Goal: Find specific page/section: Find specific page/section

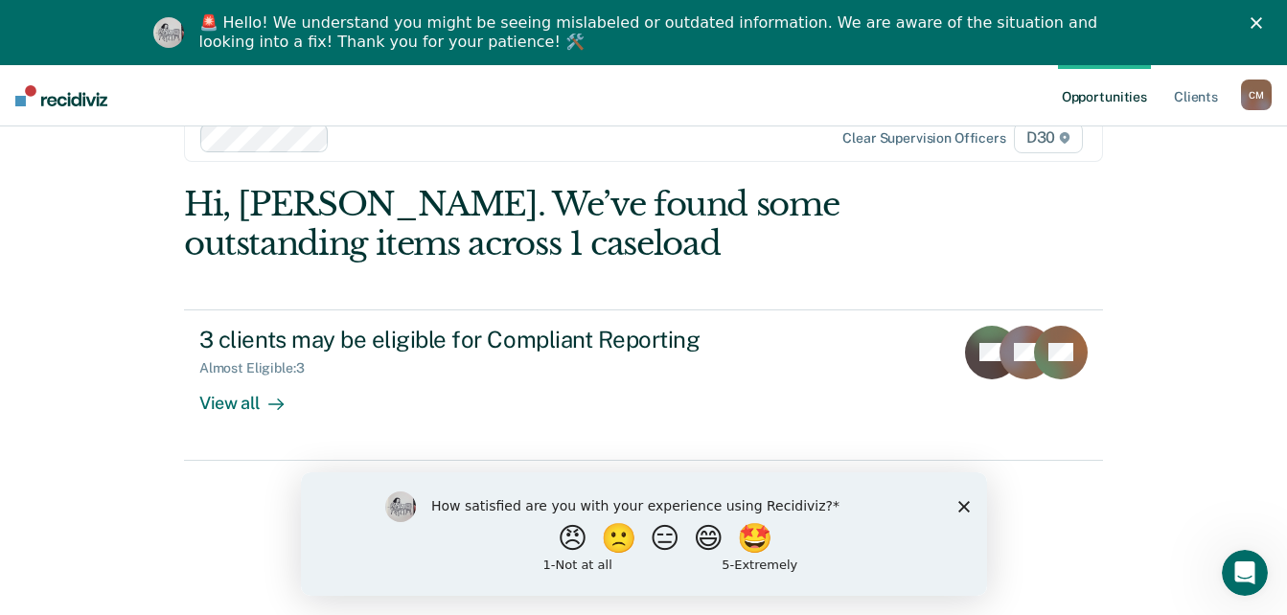
scroll to position [65, 0]
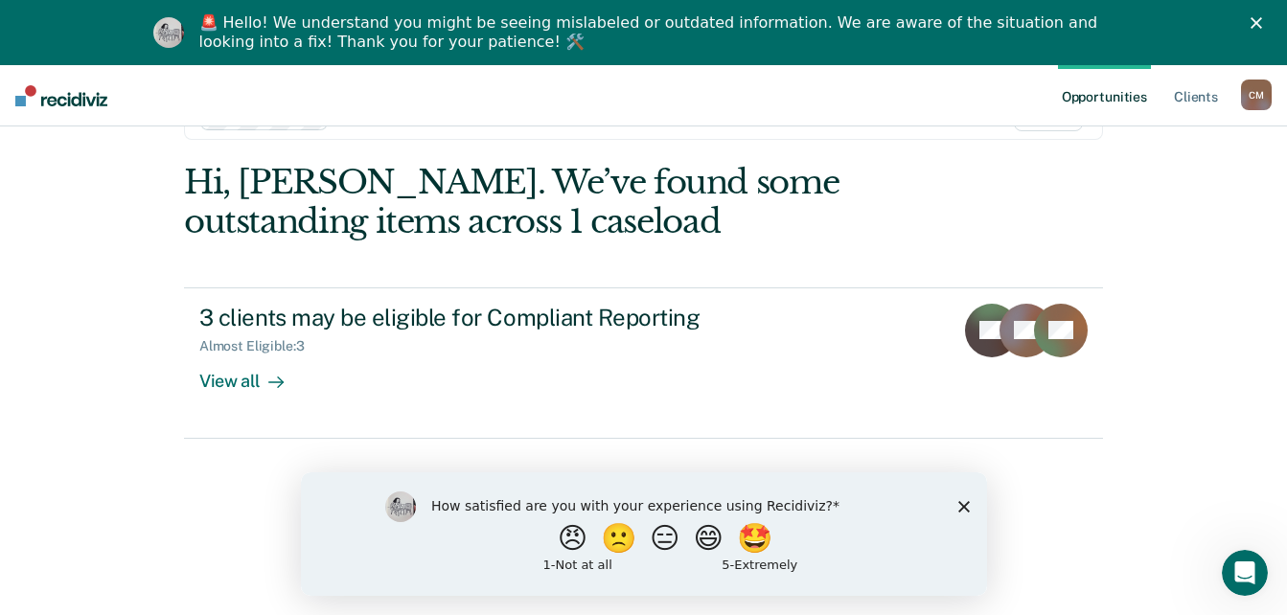
click at [962, 508] on icon "Close survey" at bounding box center [964, 506] width 12 height 12
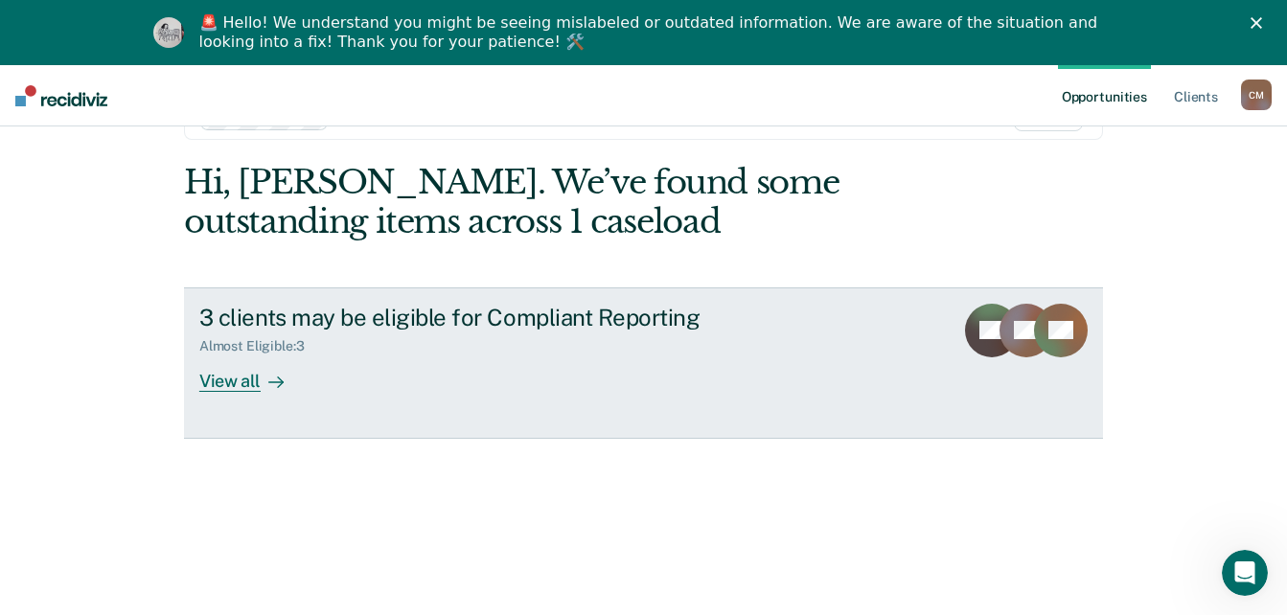
click at [243, 380] on div "View all" at bounding box center [252, 373] width 107 height 37
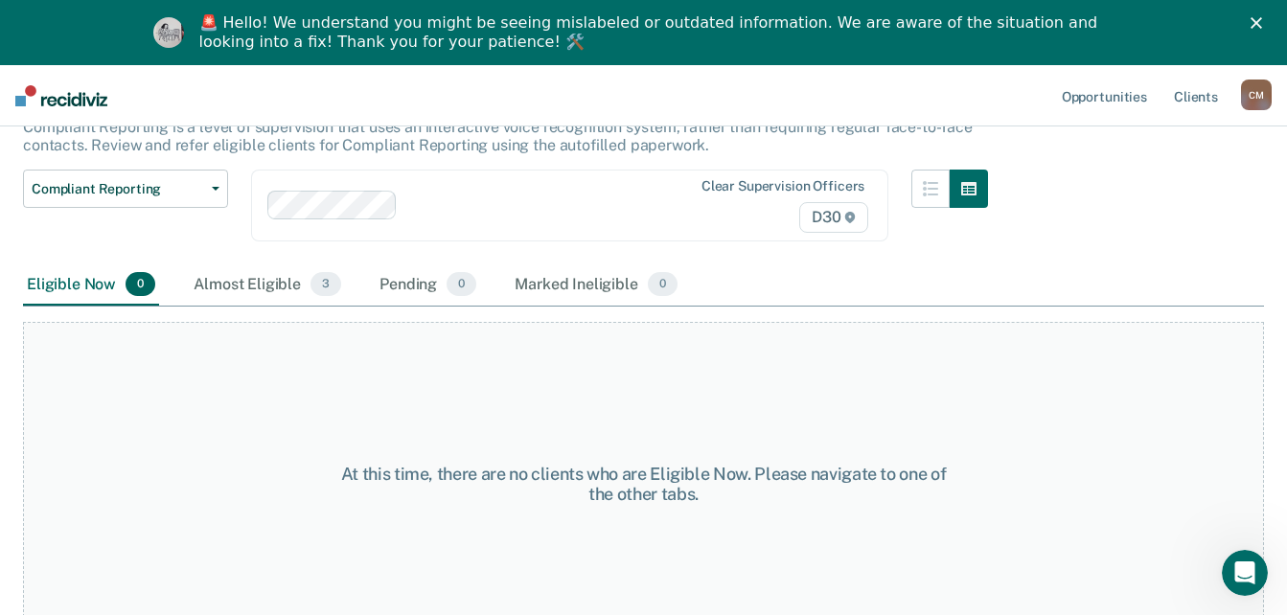
scroll to position [165, 0]
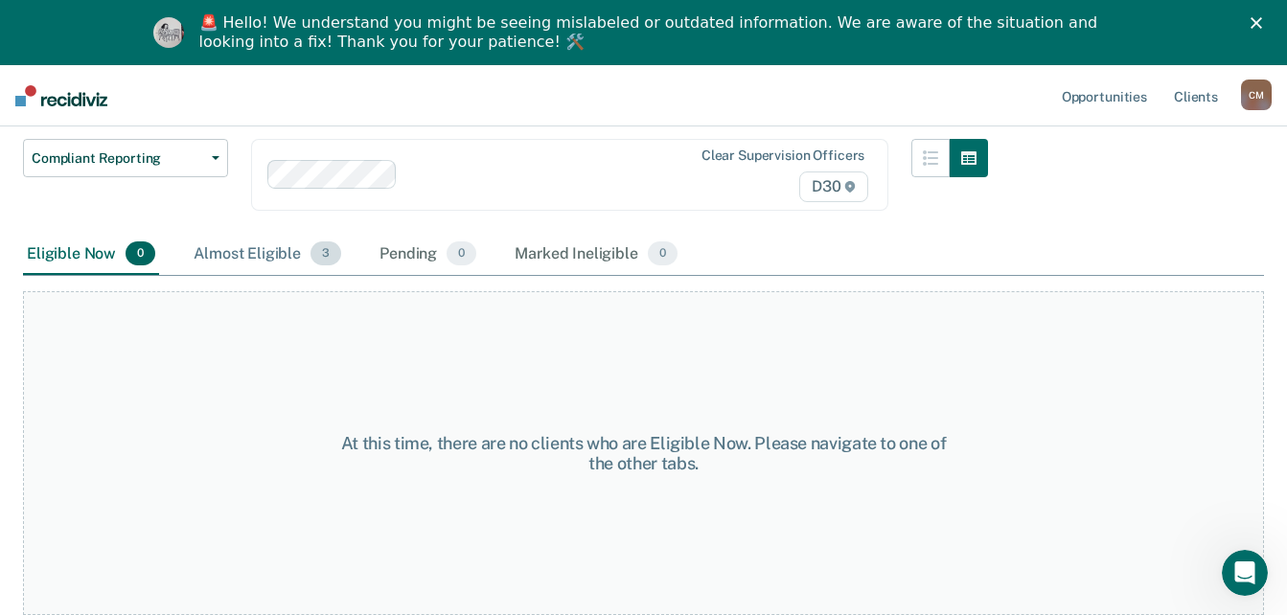
click at [266, 246] on div "Almost Eligible 3" at bounding box center [267, 255] width 155 height 42
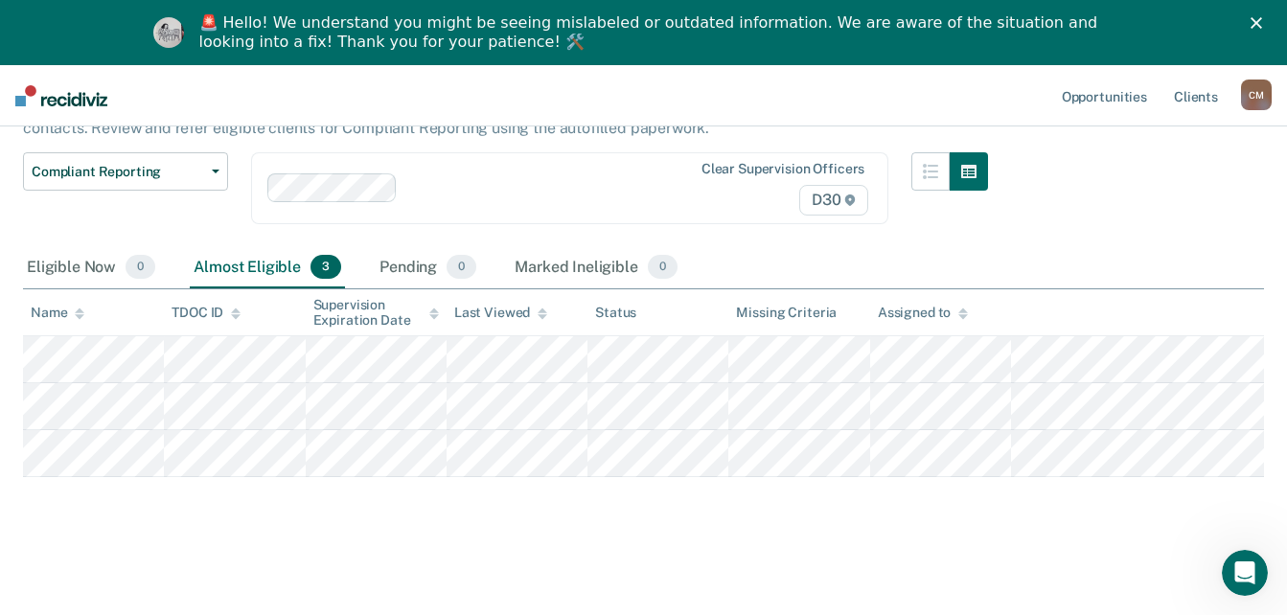
scroll to position [151, 0]
click at [576, 268] on div "Marked Ineligible 0" at bounding box center [596, 268] width 171 height 42
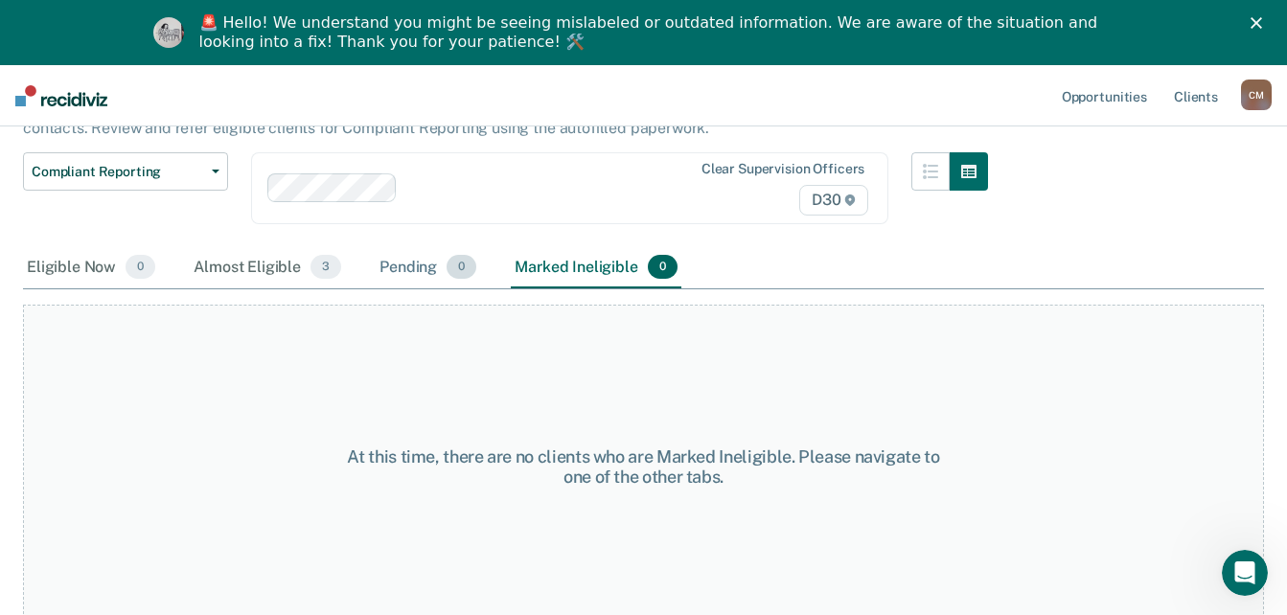
click at [466, 265] on span "0" at bounding box center [462, 267] width 30 height 25
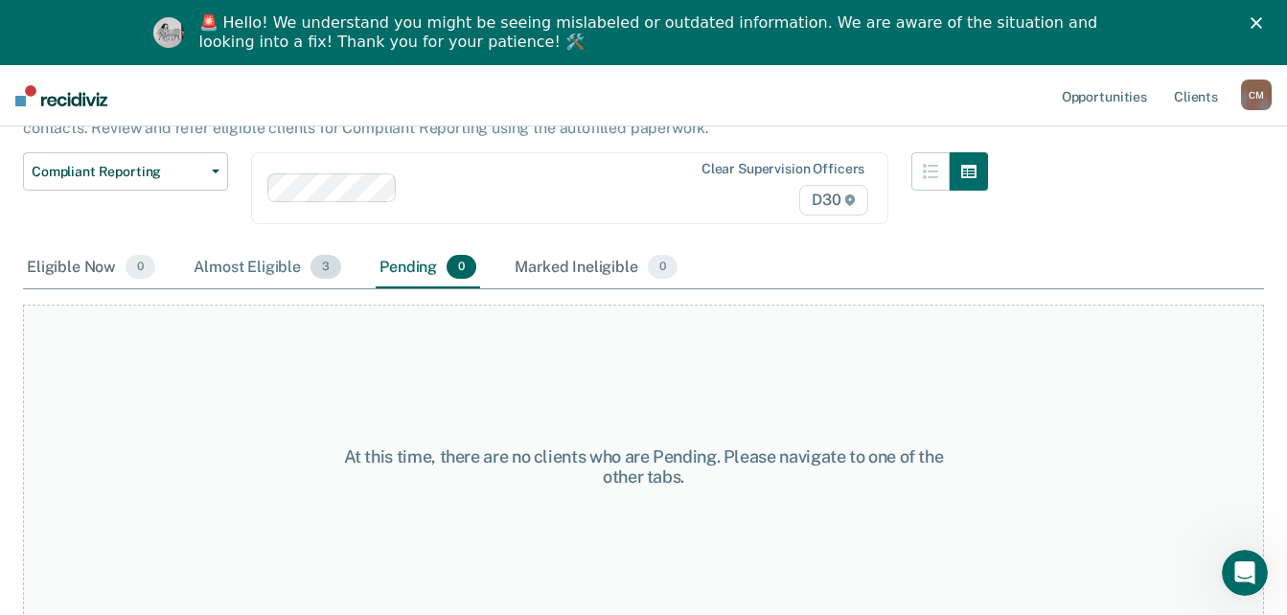
click at [306, 270] on div "Almost Eligible 3" at bounding box center [267, 268] width 155 height 42
